Goal: Information Seeking & Learning: Learn about a topic

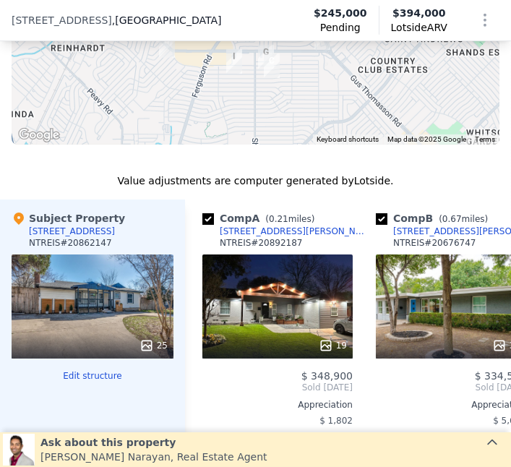
scroll to position [1534, 0]
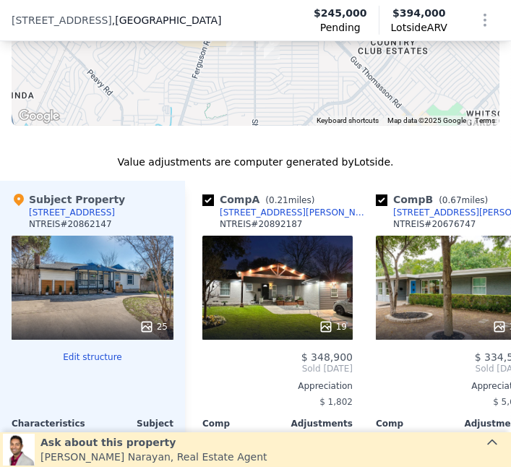
click at [145, 325] on icon at bounding box center [146, 326] width 14 height 14
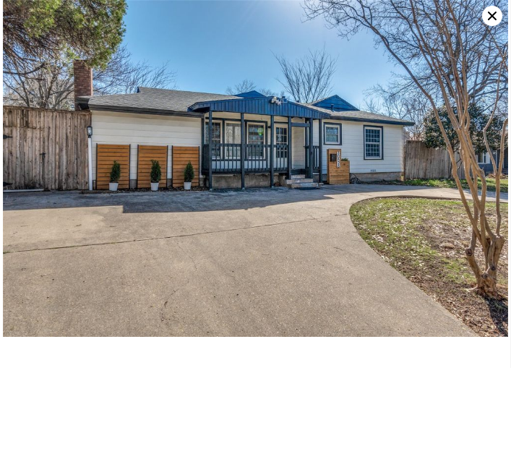
scroll to position [13, 0]
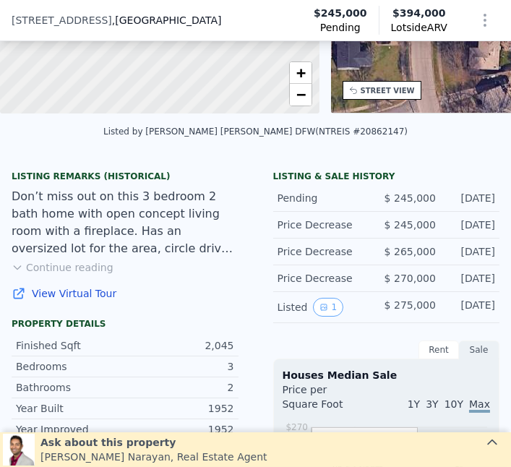
scroll to position [238, 0]
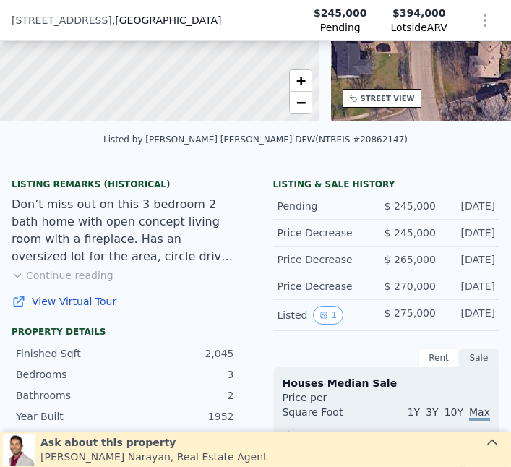
click at [51, 278] on button "Continue reading" at bounding box center [63, 275] width 102 height 14
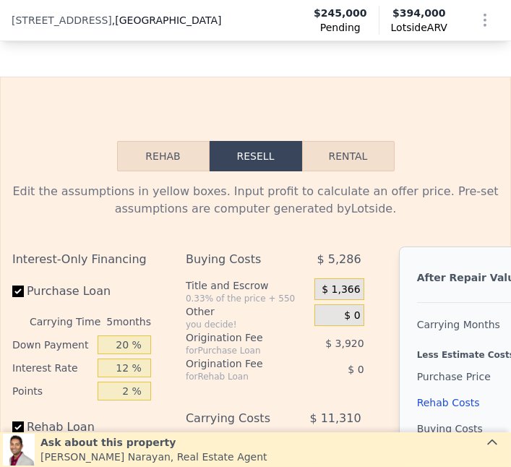
scroll to position [2186, 0]
click at [158, 141] on button "Rehab" at bounding box center [163, 156] width 93 height 30
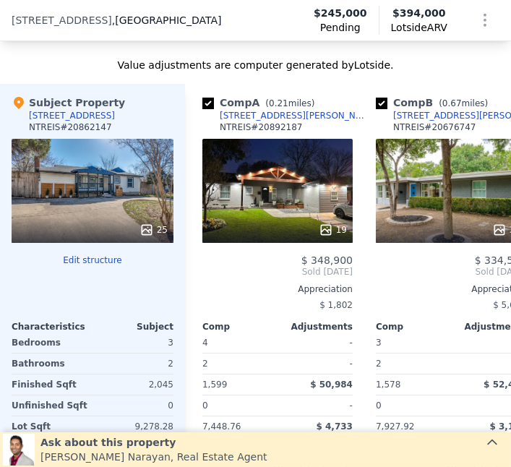
scroll to position [1626, 0]
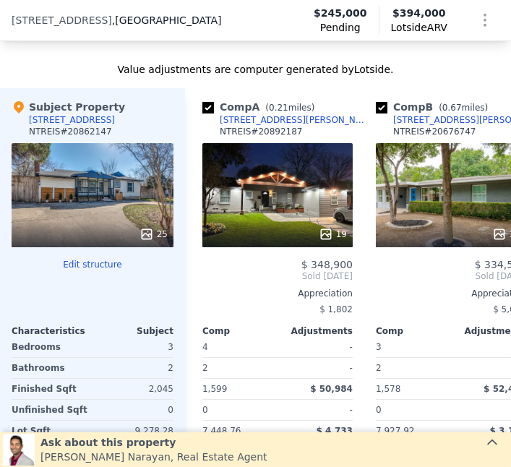
click at [139, 226] on div at bounding box center [93, 234] width 162 height 26
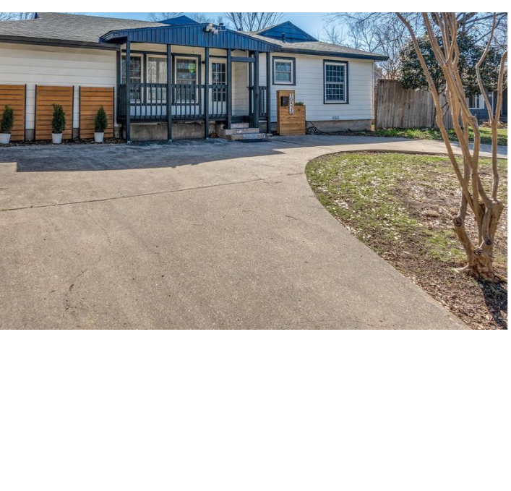
scroll to position [14, 0]
